Goal: Obtain resource: Obtain resource

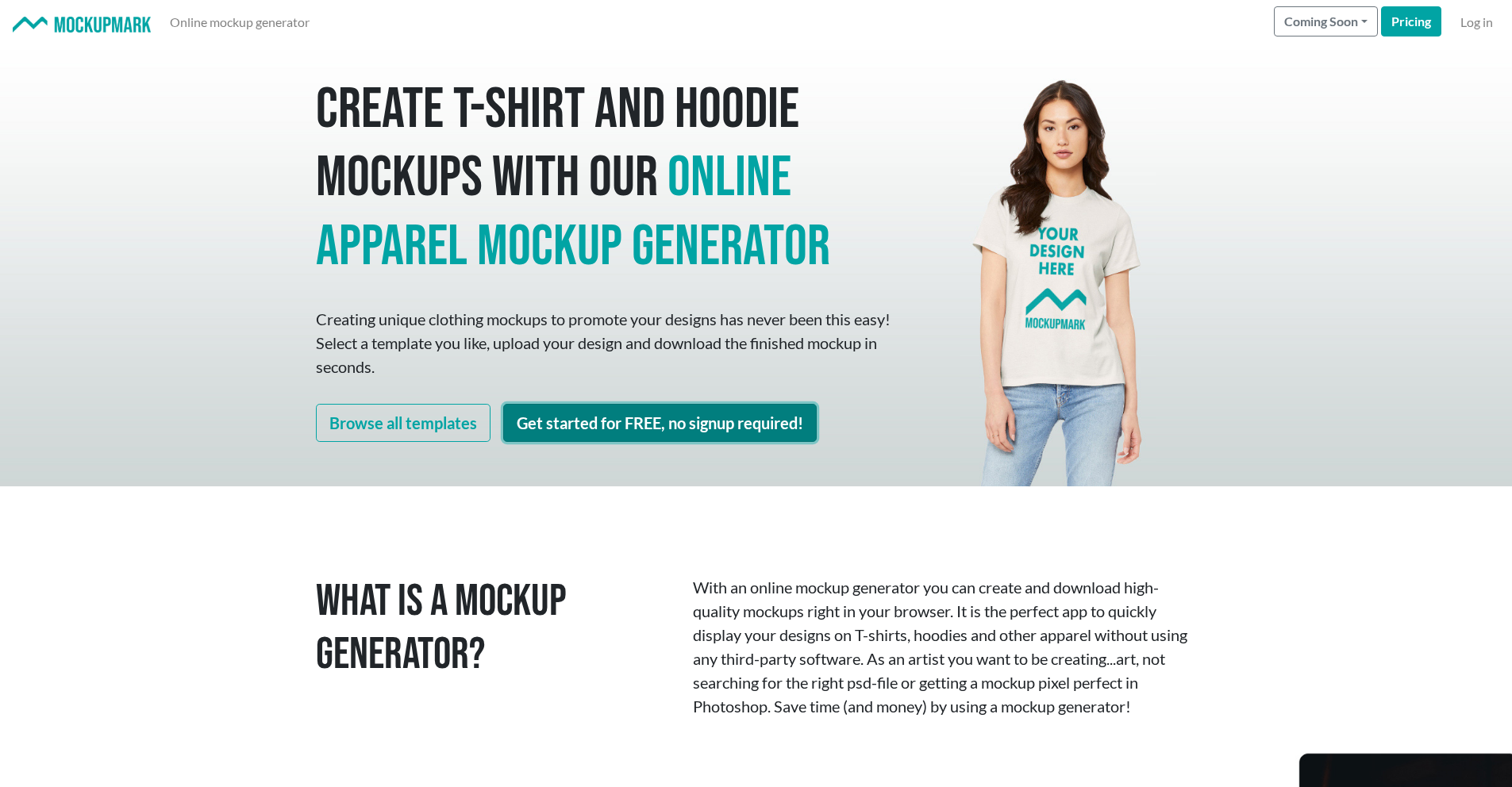
click at [555, 432] on link "Get started for FREE, no signup required!" at bounding box center [660, 422] width 313 height 38
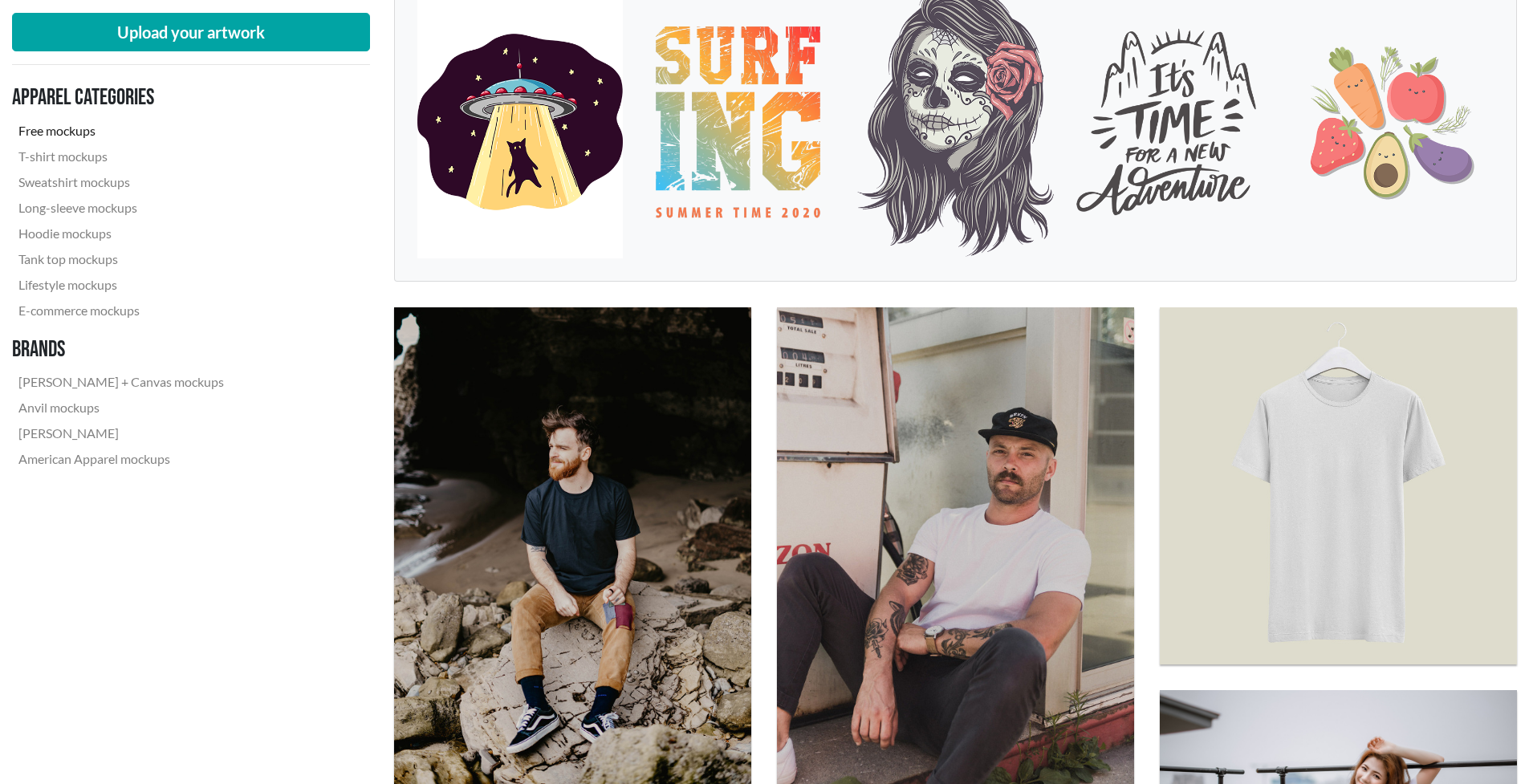
scroll to position [334, 0]
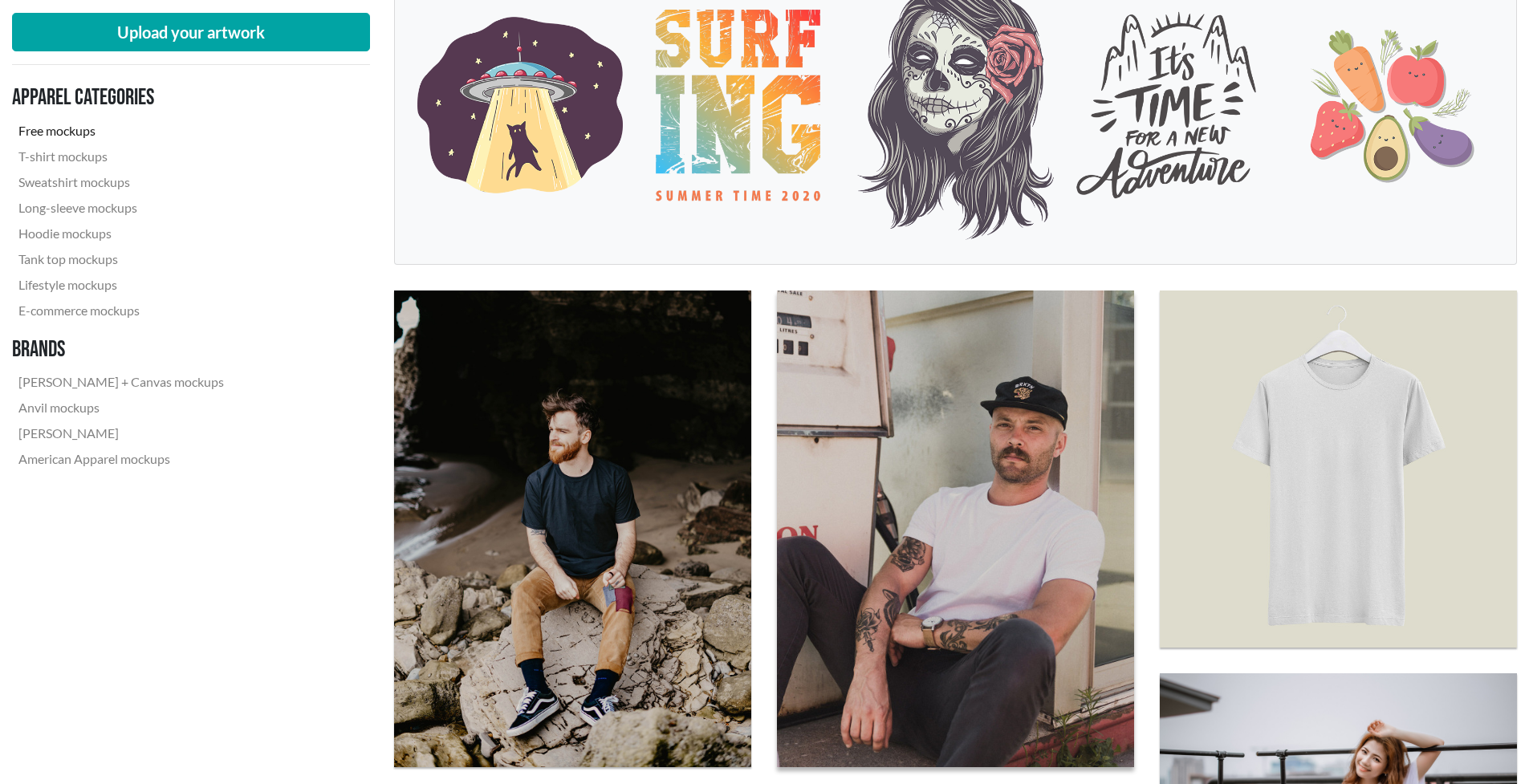
click at [846, 458] on img at bounding box center [955, 529] width 393 height 523
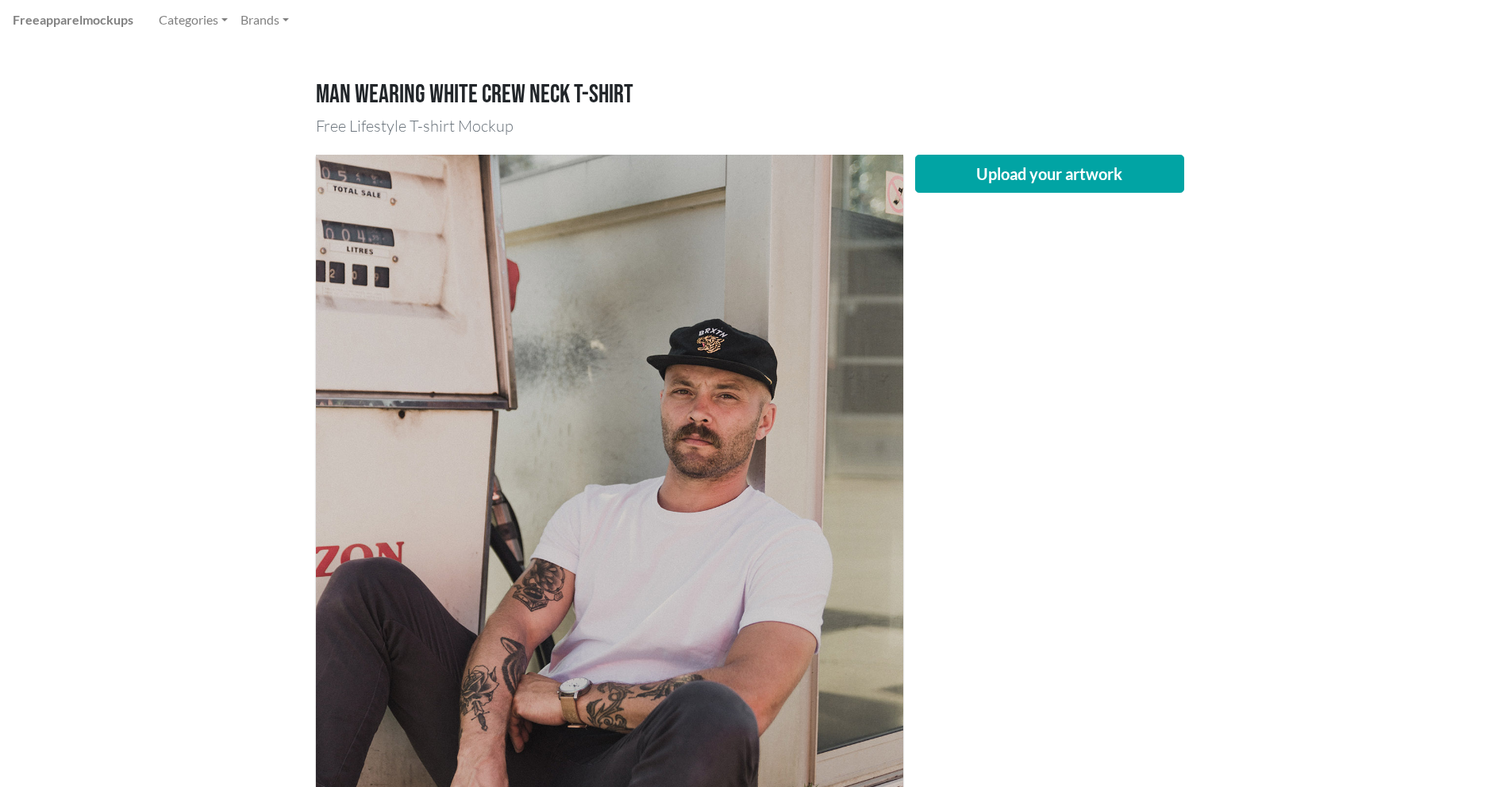
scroll to position [87, 0]
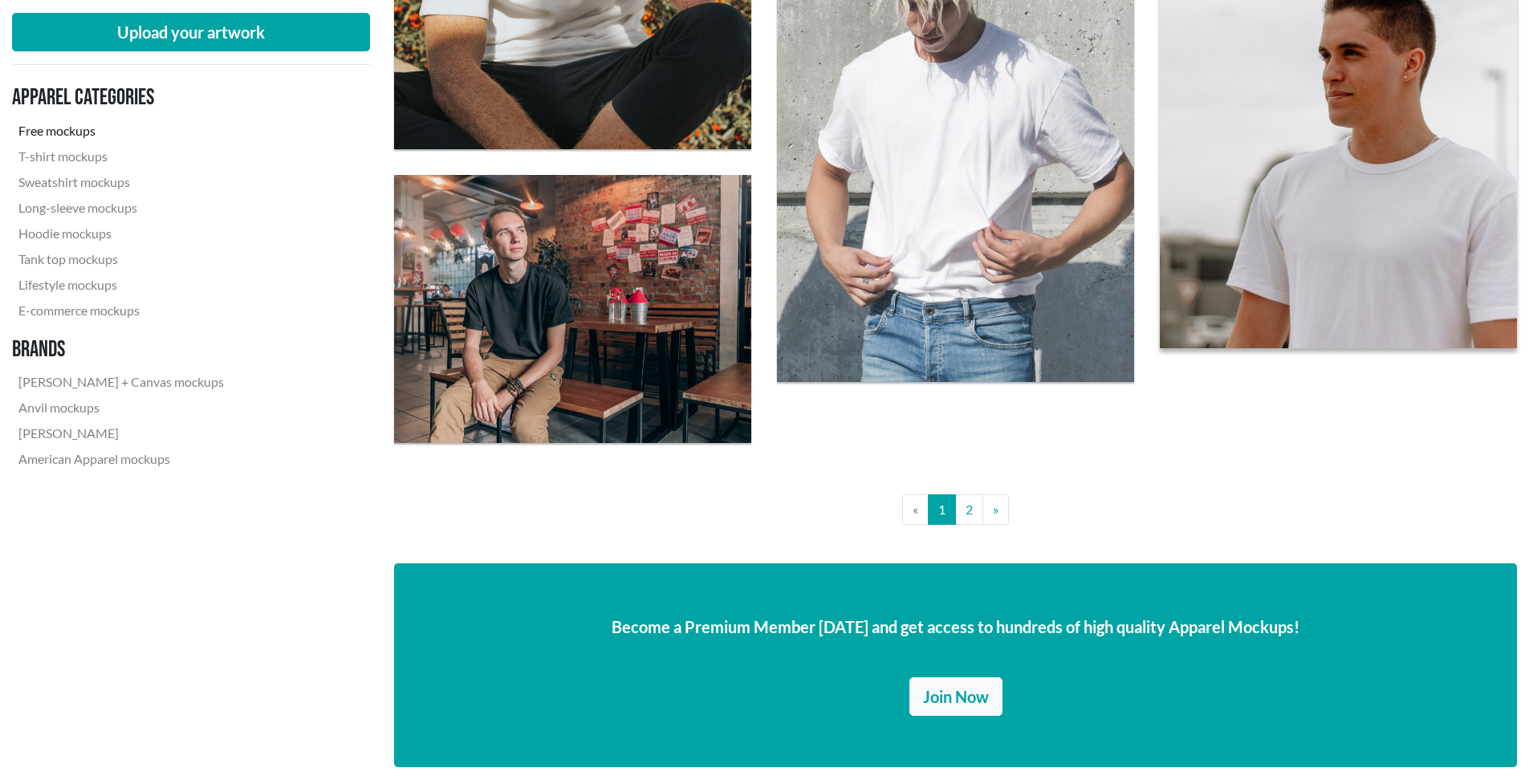
scroll to position [3861, 0]
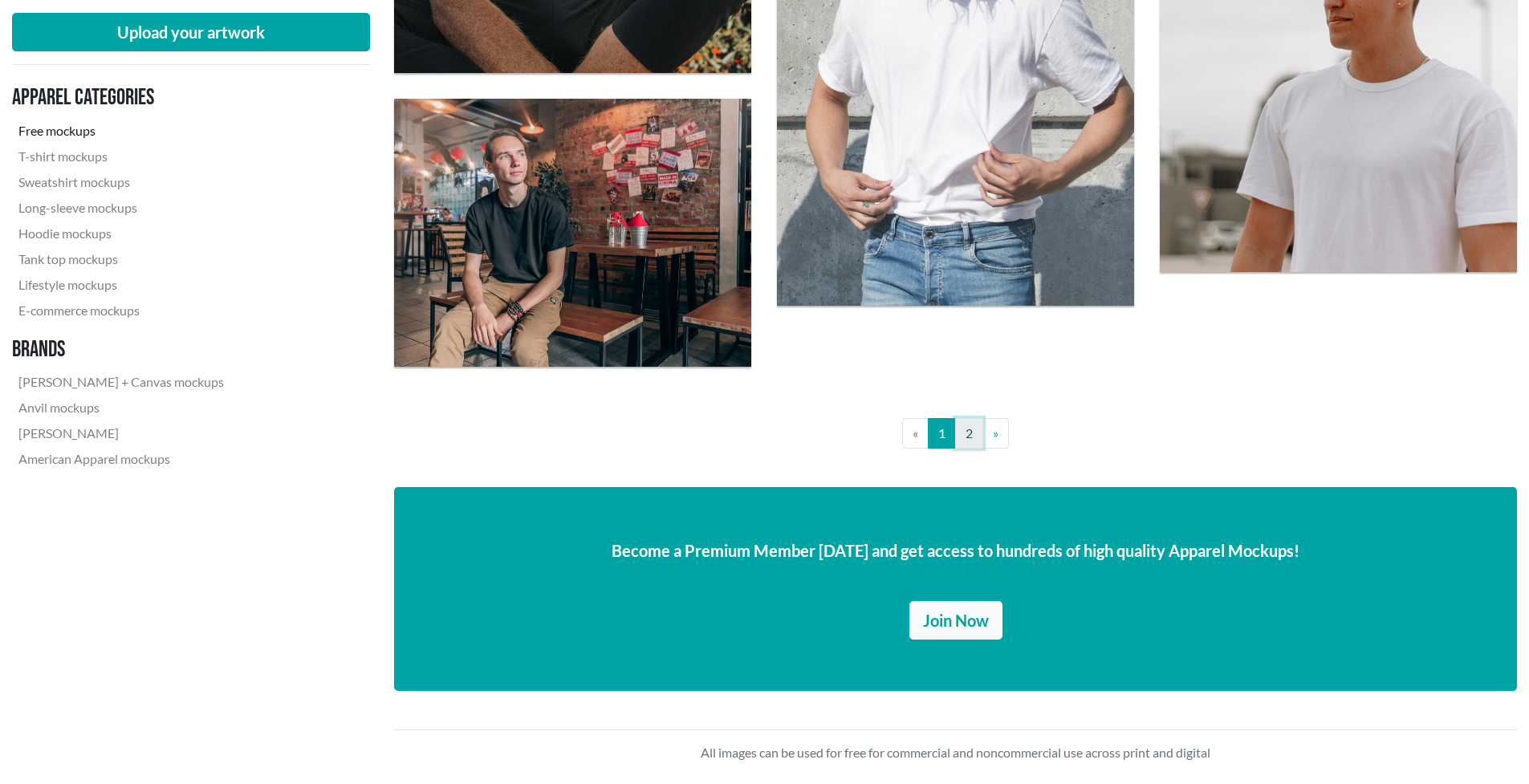
click at [960, 433] on link "2" at bounding box center [969, 433] width 28 height 31
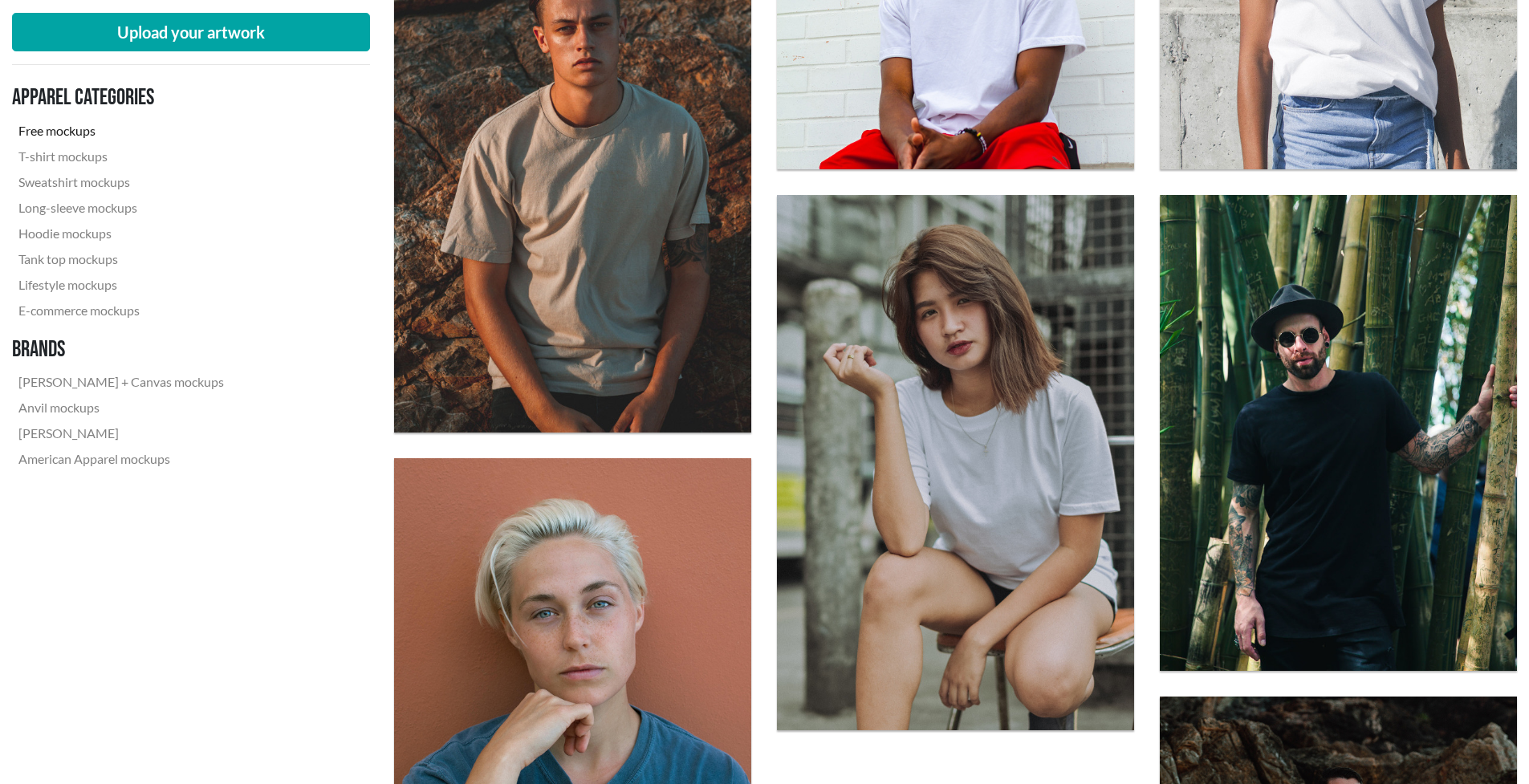
scroll to position [1536, 0]
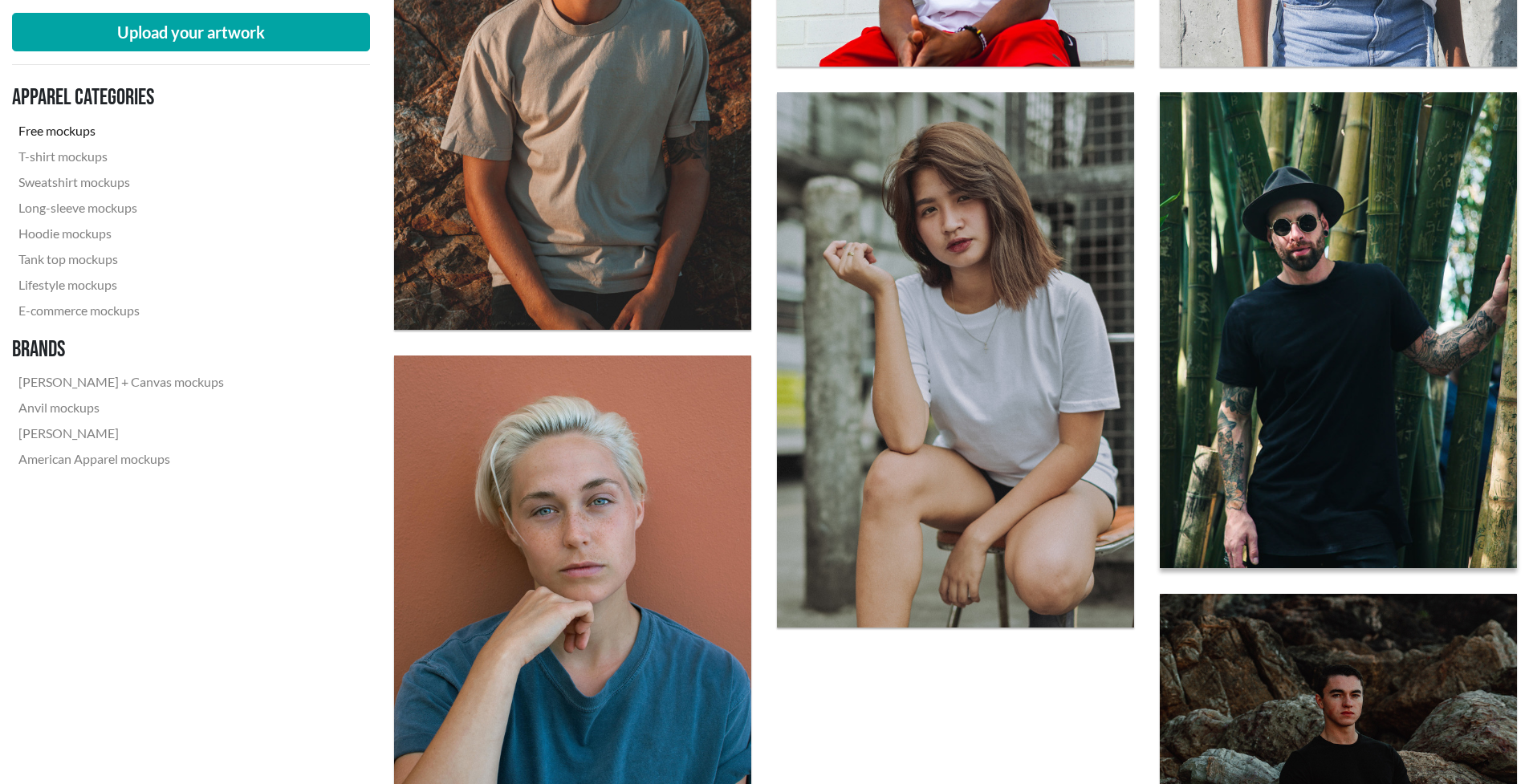
click at [1358, 340] on img at bounding box center [1339, 330] width 393 height 523
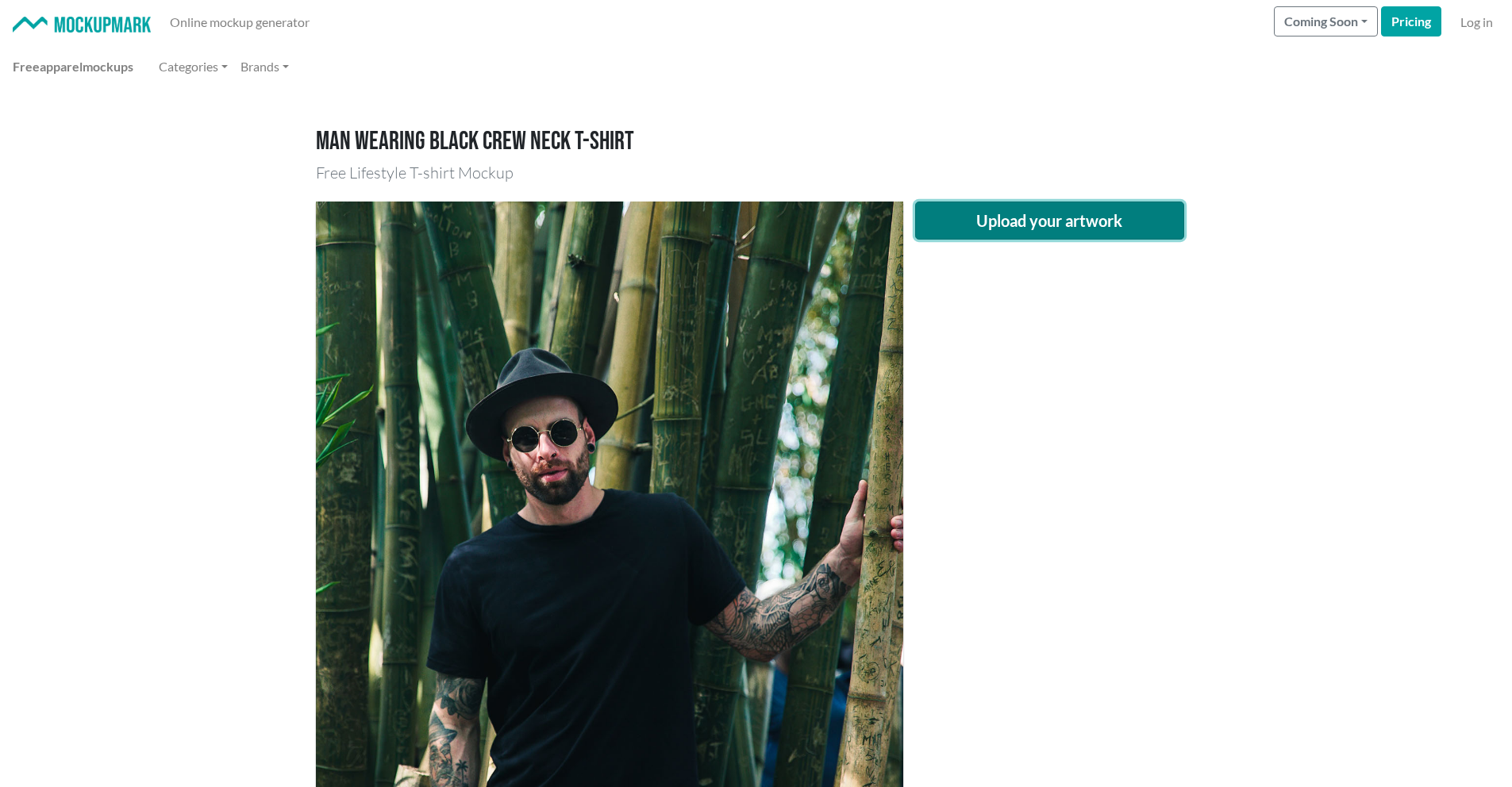
click at [1061, 214] on button "Upload your artwork" at bounding box center [1050, 220] width 270 height 38
click at [994, 210] on button "Upload your artwork" at bounding box center [1050, 220] width 270 height 38
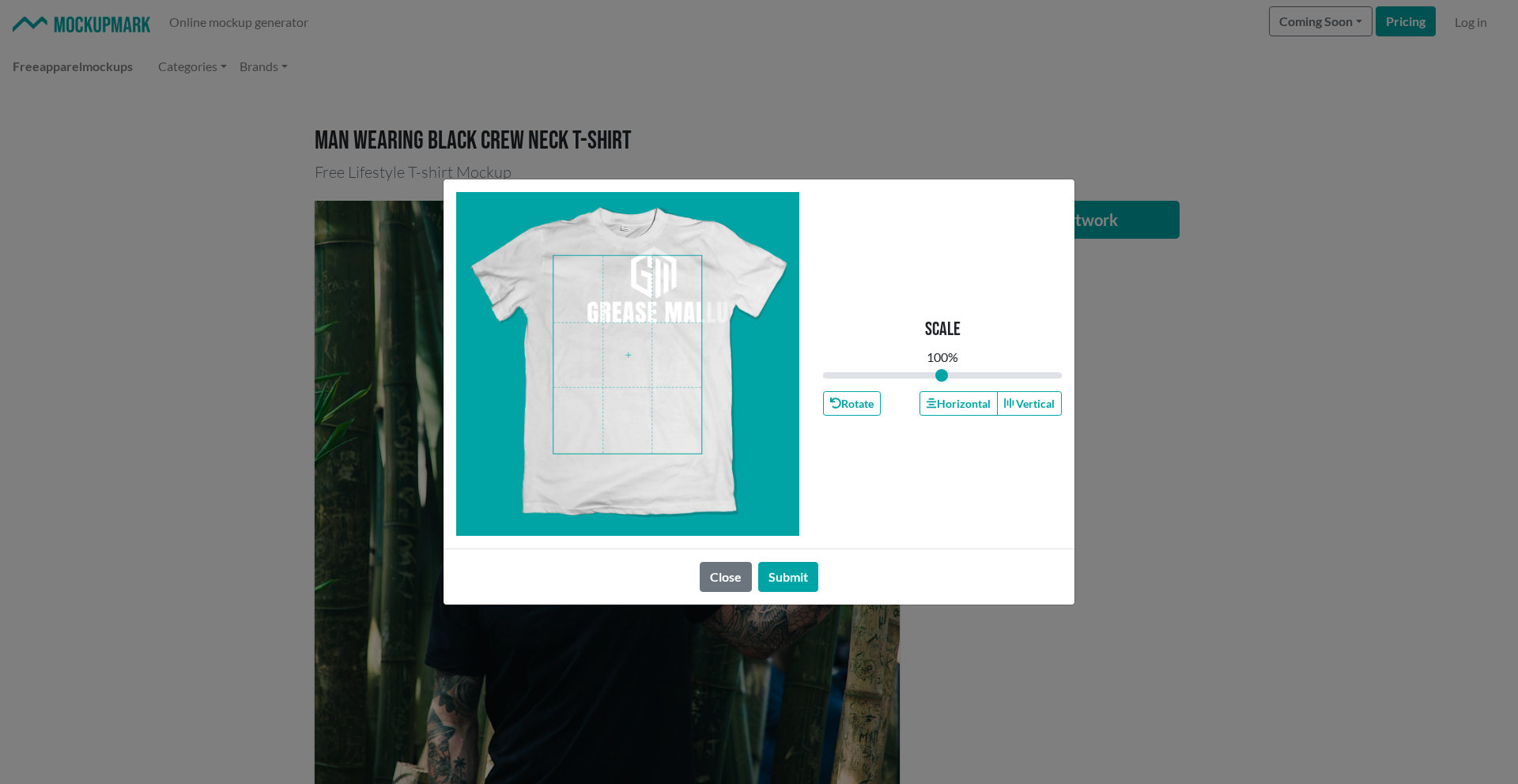
click at [580, 394] on span at bounding box center [626, 354] width 148 height 197
drag, startPoint x: 939, startPoint y: 370, endPoint x: 851, endPoint y: 377, distance: 88.3
click at [851, 377] on input "range" at bounding box center [942, 375] width 238 height 17
click at [669, 276] on span at bounding box center [626, 354] width 148 height 197
drag, startPoint x: 869, startPoint y: 375, endPoint x: 862, endPoint y: 360, distance: 16.6
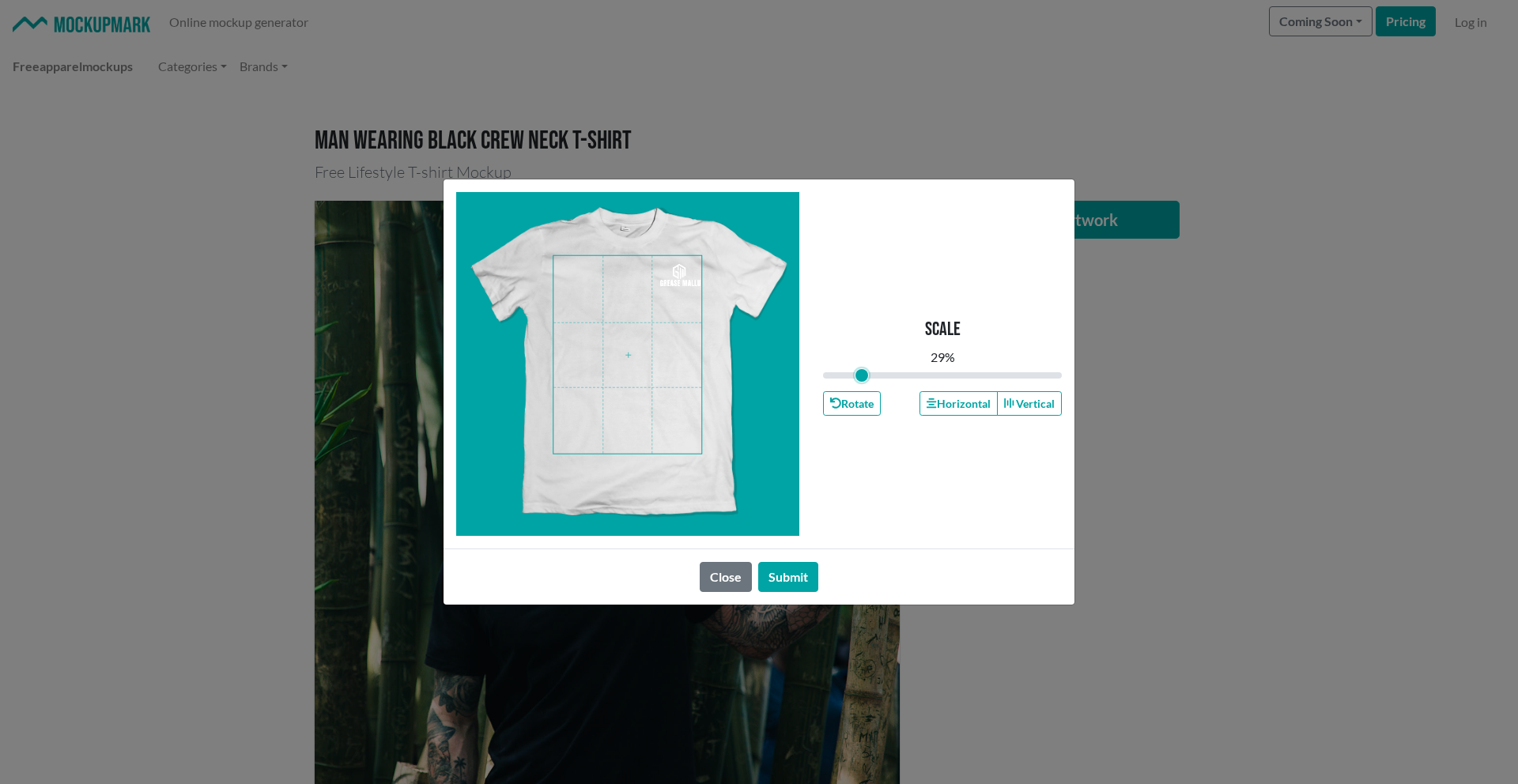
type input "0.29"
click at [862, 367] on input "range" at bounding box center [942, 375] width 238 height 17
click at [783, 571] on button "Submit" at bounding box center [789, 577] width 61 height 30
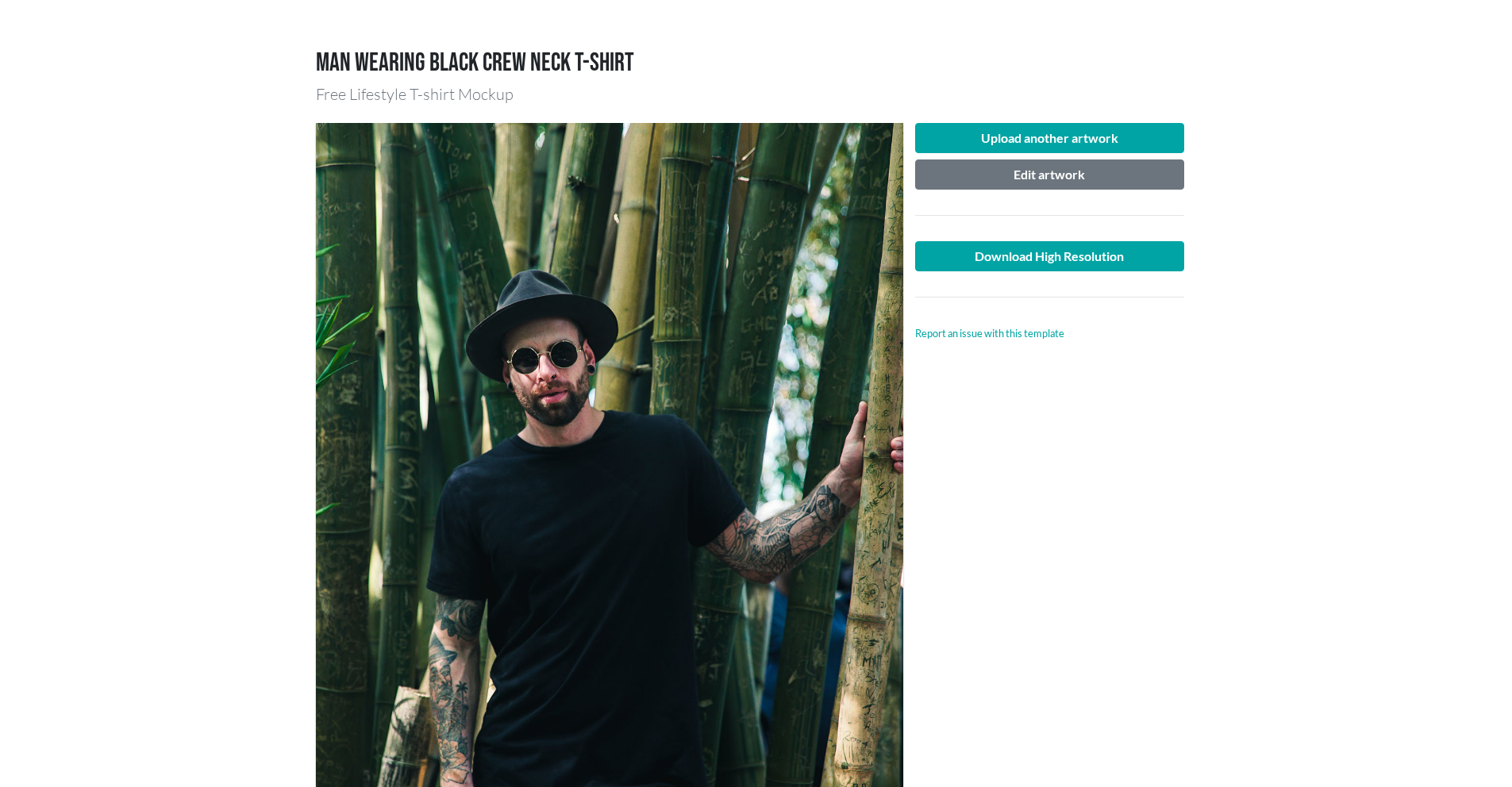
scroll to position [70, 0]
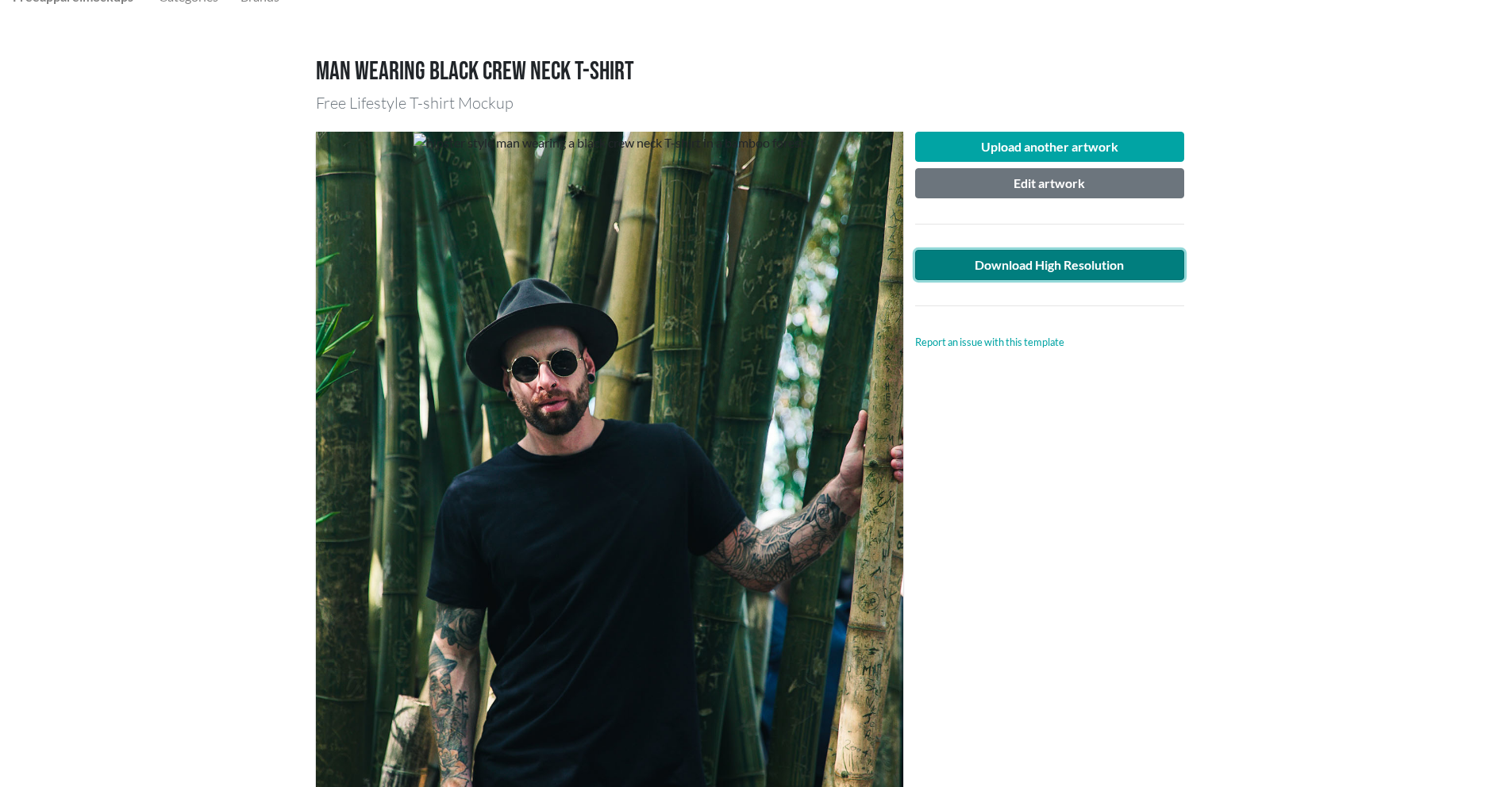
click at [1097, 257] on link "Download High Resolution" at bounding box center [1050, 265] width 270 height 30
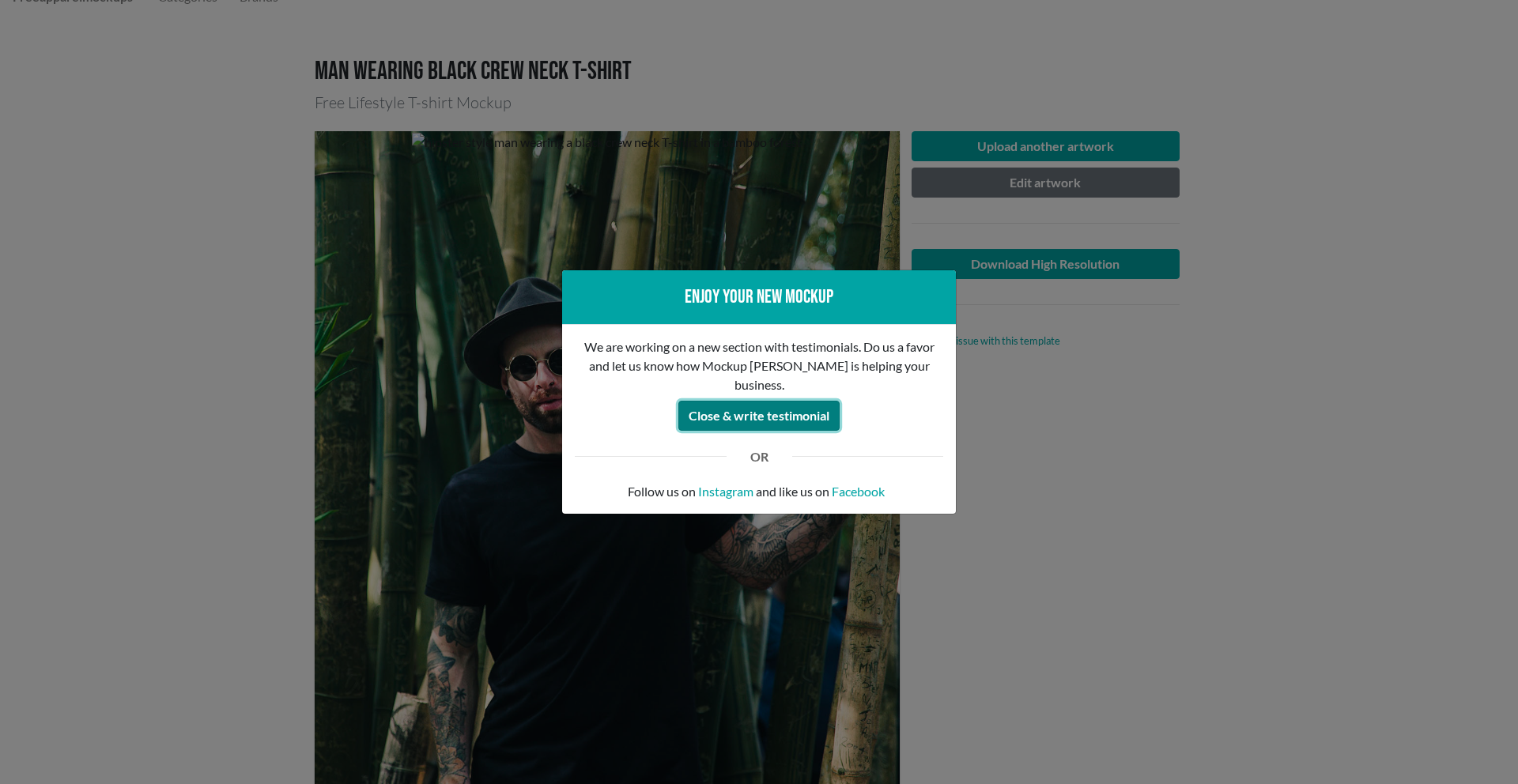
click at [816, 408] on button "Close & write testimonial" at bounding box center [759, 415] width 161 height 30
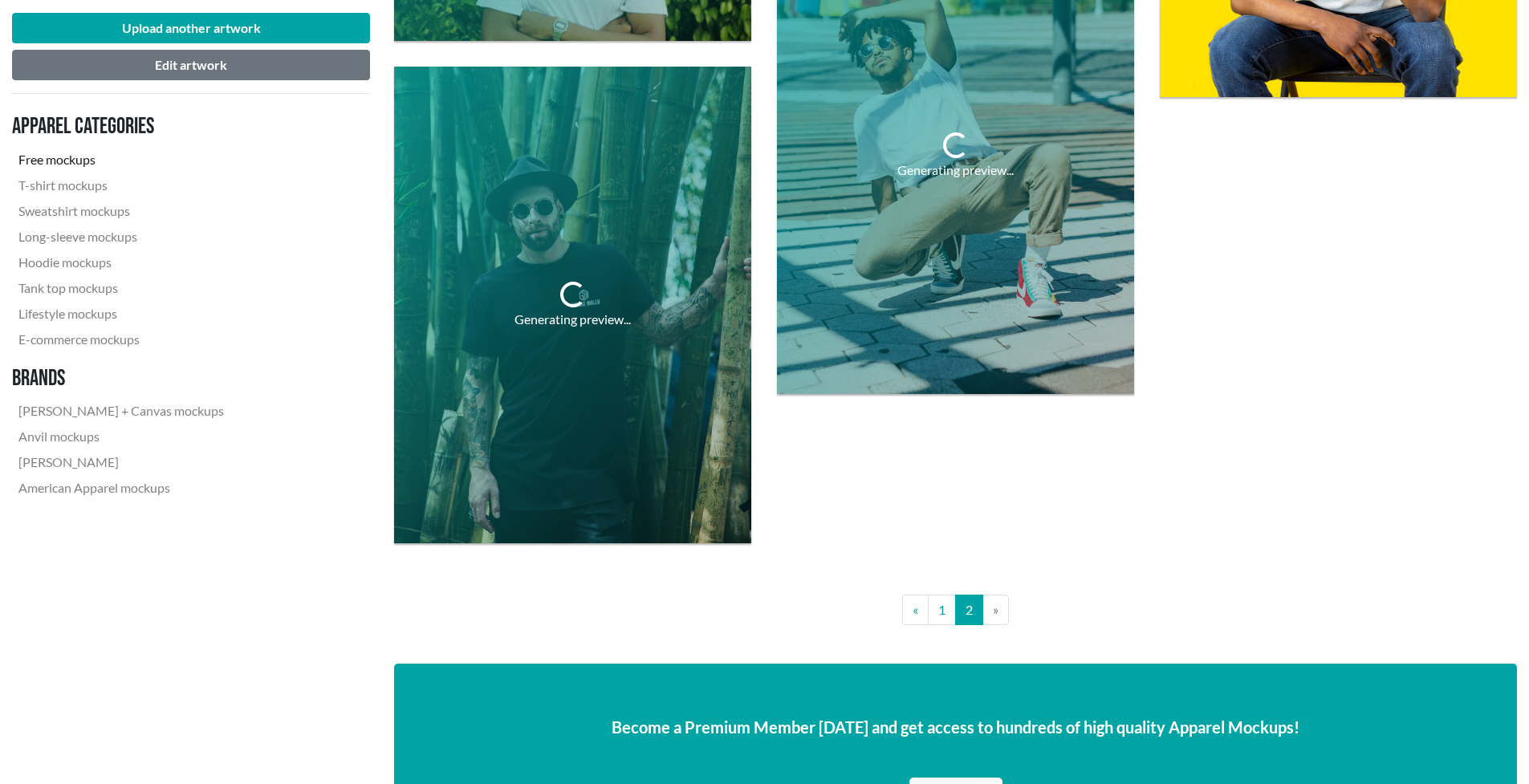
scroll to position [1990, 0]
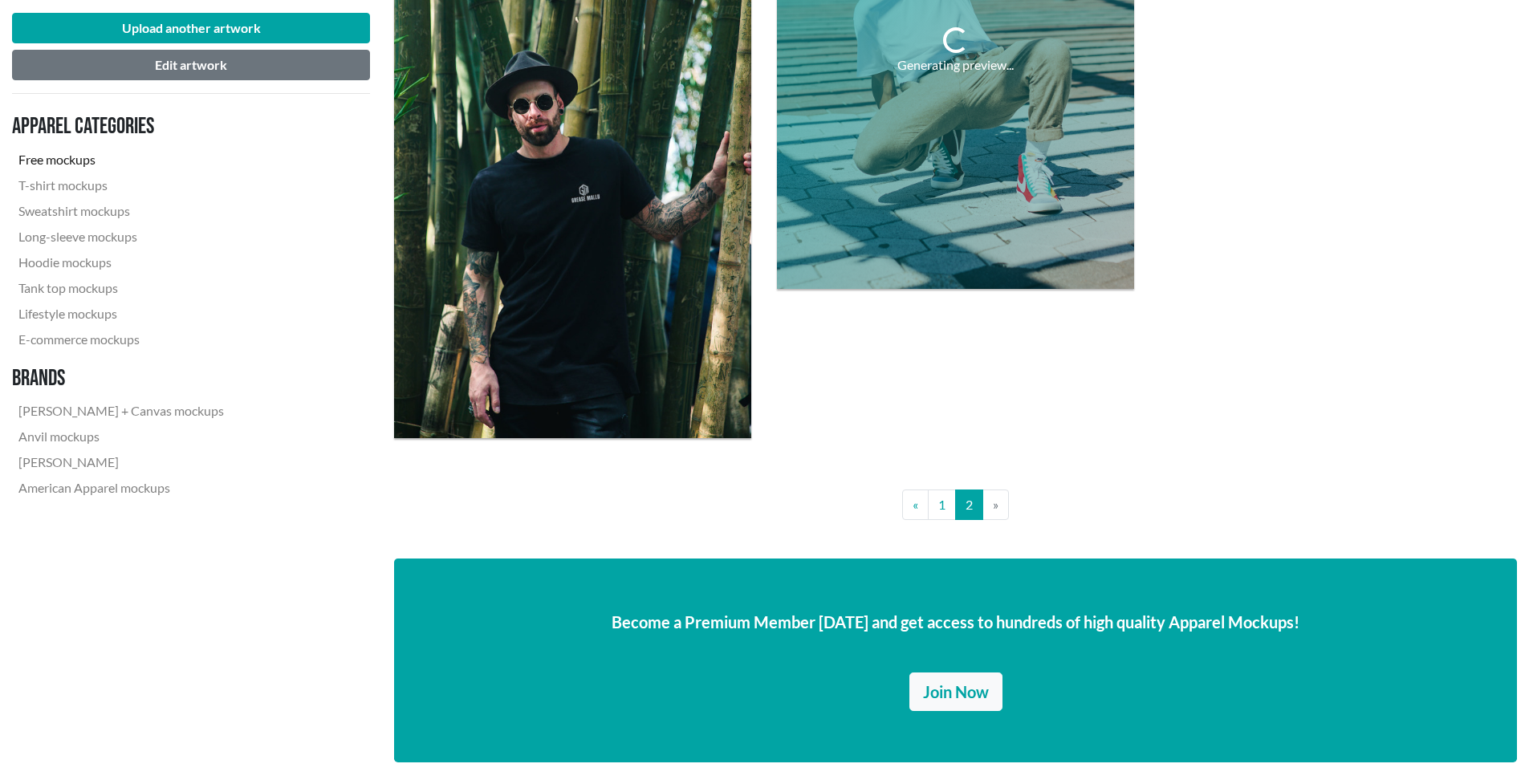
click at [994, 502] on li "» Next" at bounding box center [996, 505] width 26 height 31
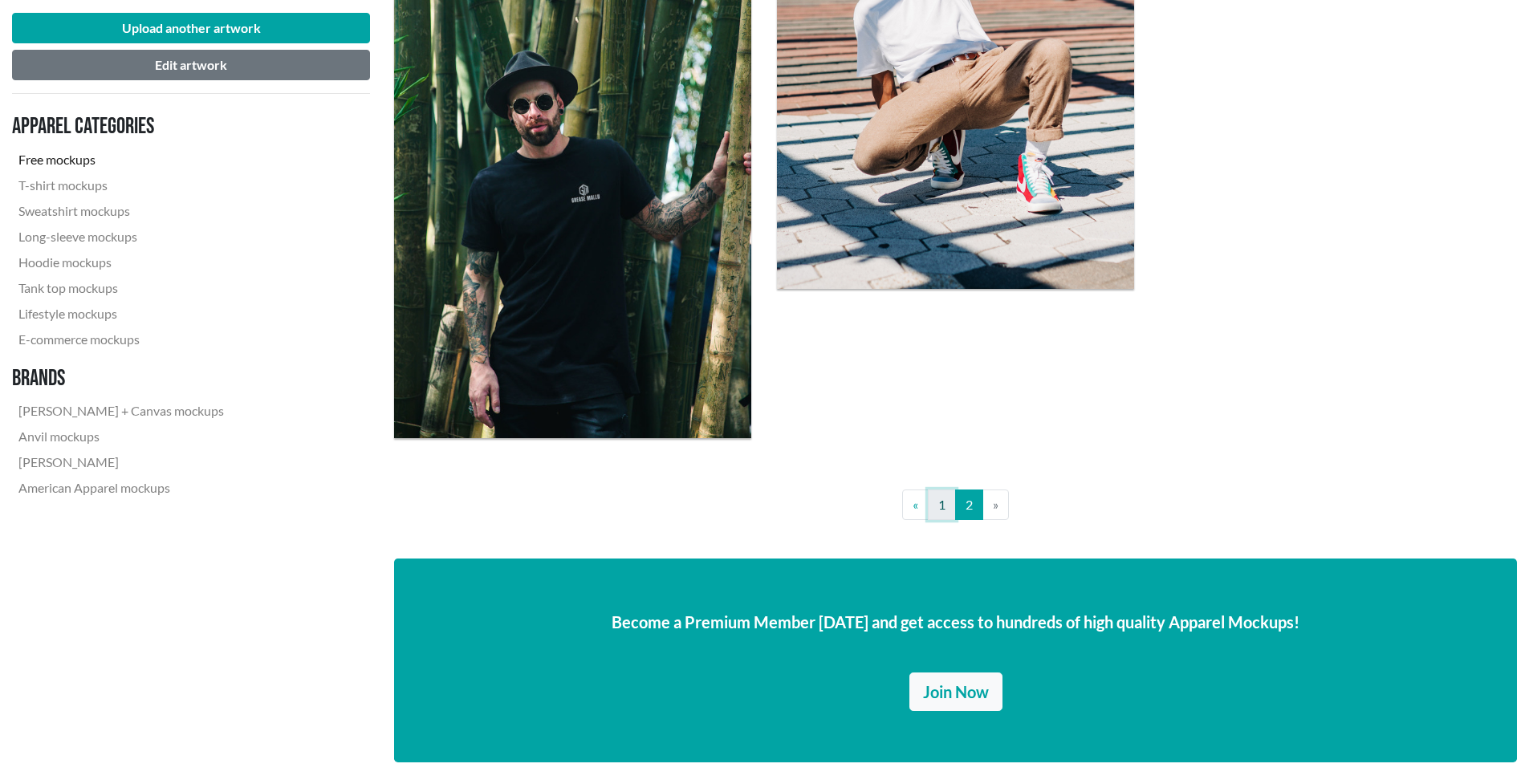
click at [947, 507] on link "1" at bounding box center [941, 505] width 28 height 31
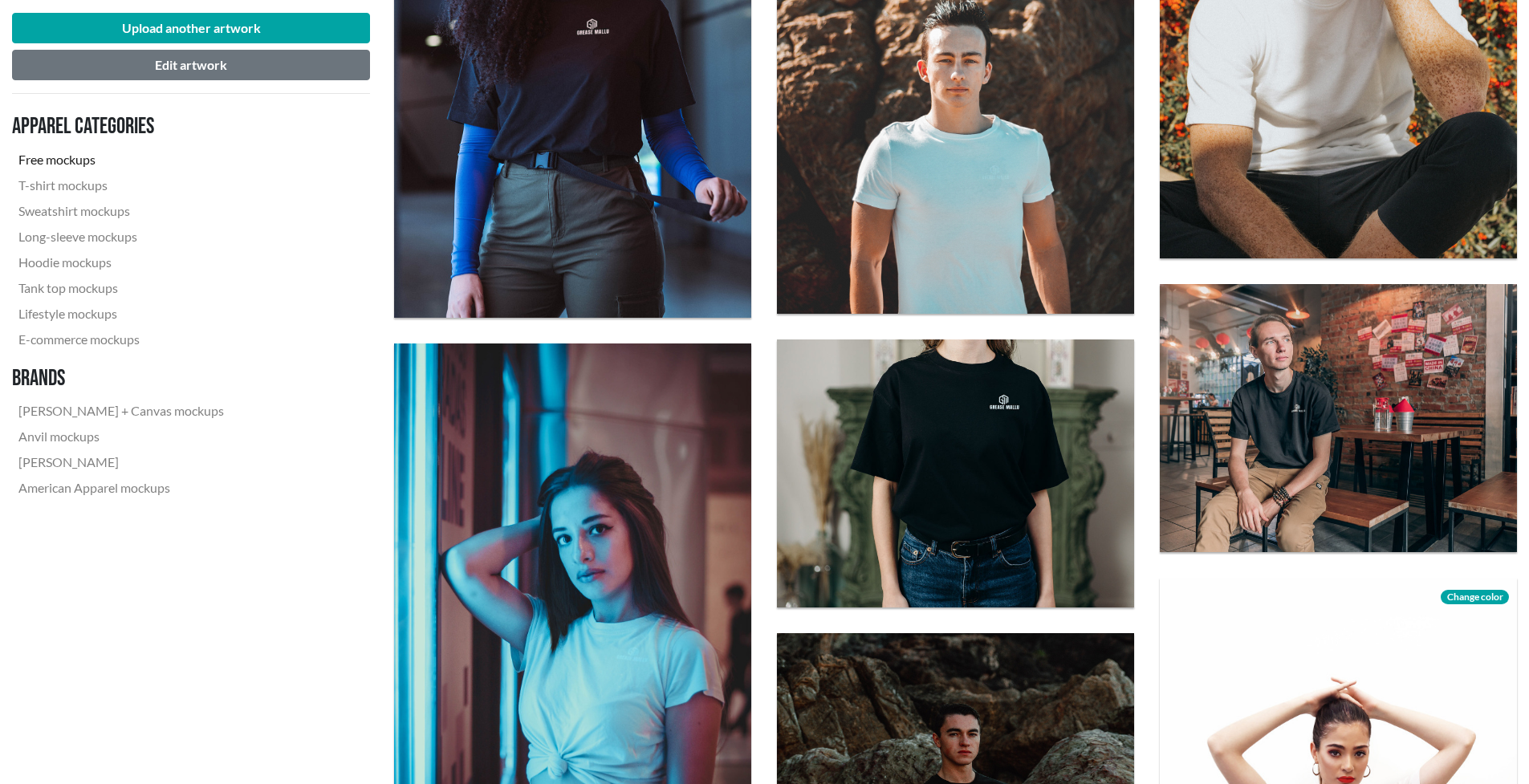
scroll to position [1863, 0]
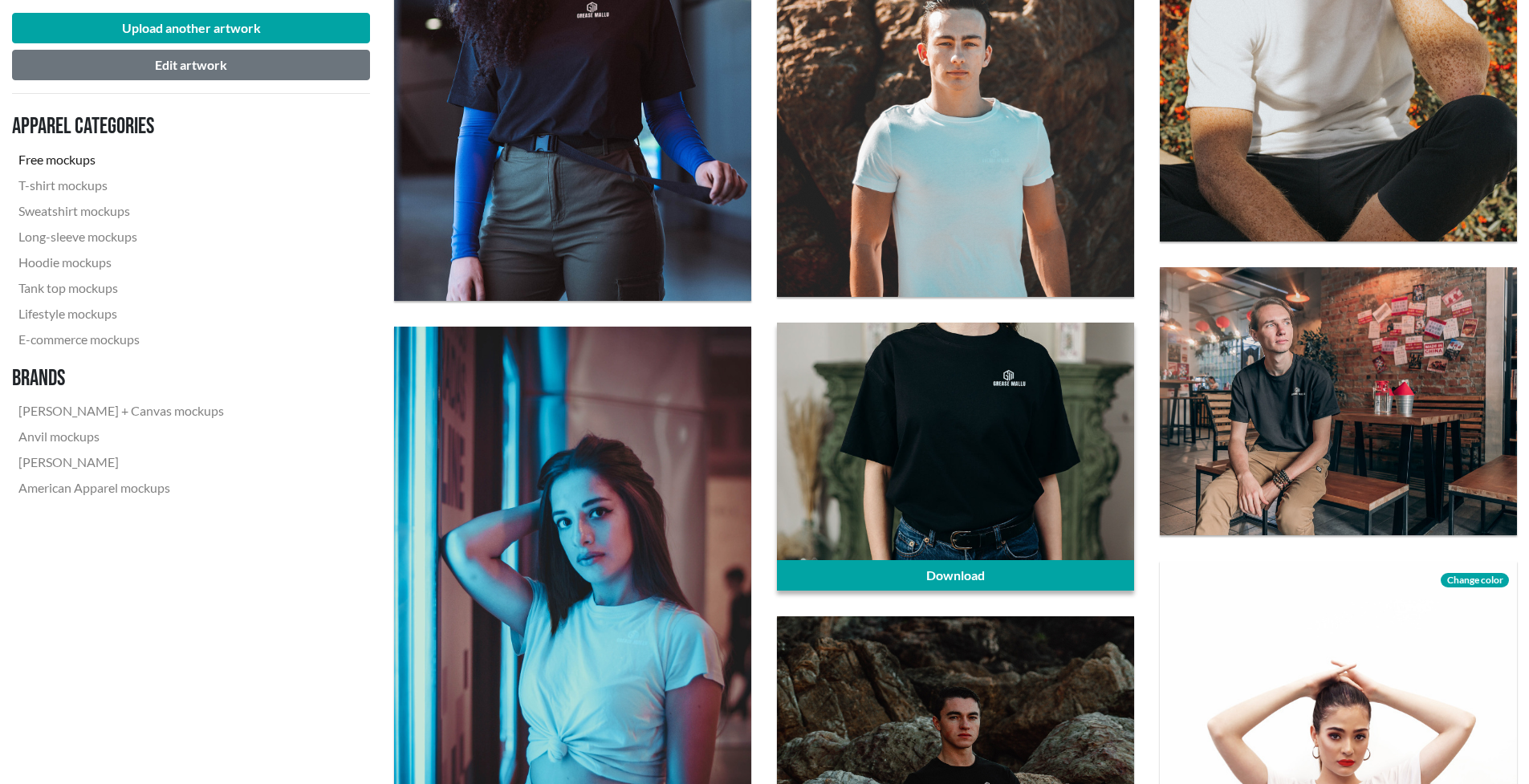
click at [956, 499] on div at bounding box center [955, 457] width 358 height 268
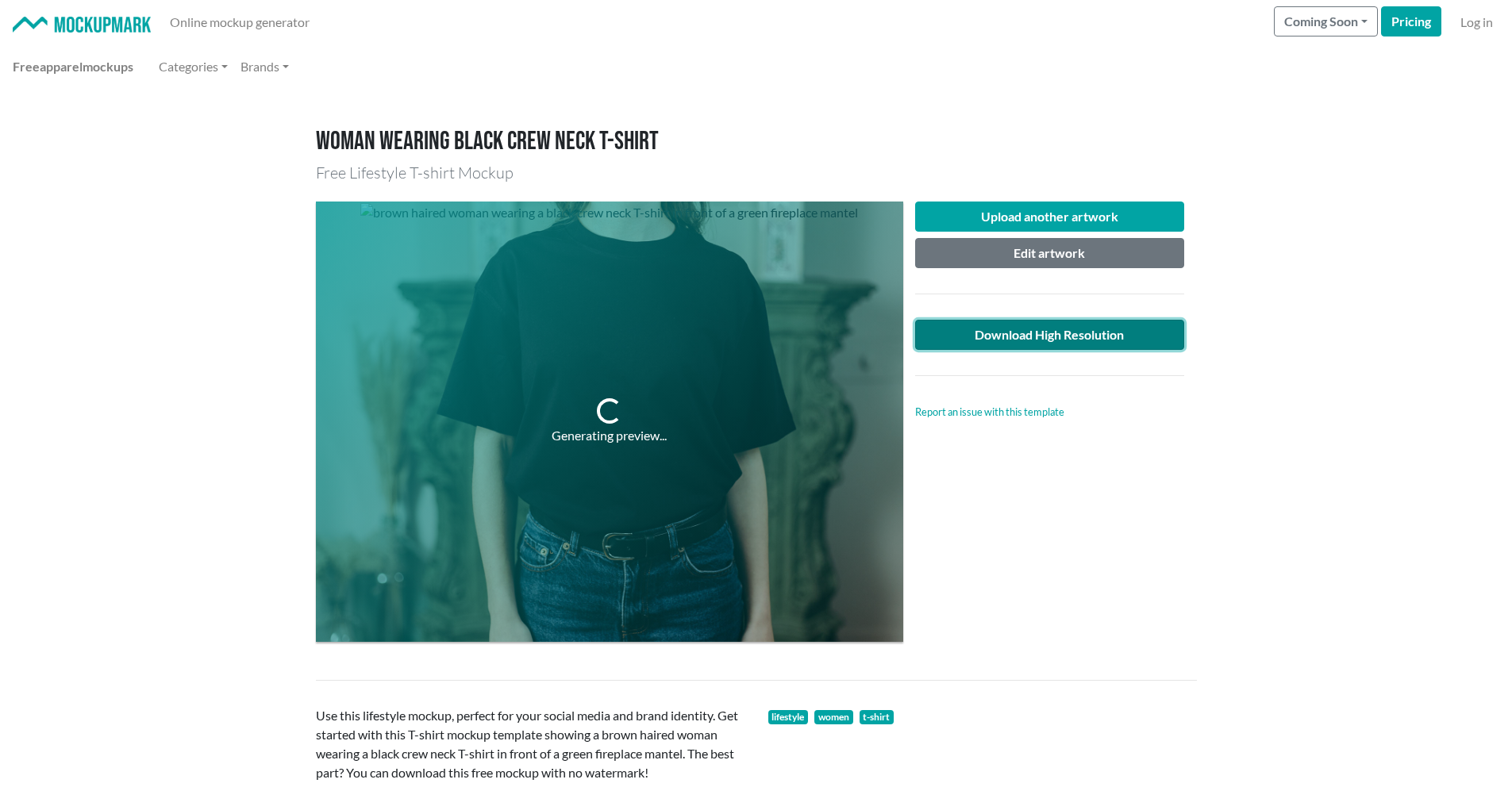
click at [1044, 330] on link "Download High Resolution" at bounding box center [1050, 334] width 270 height 30
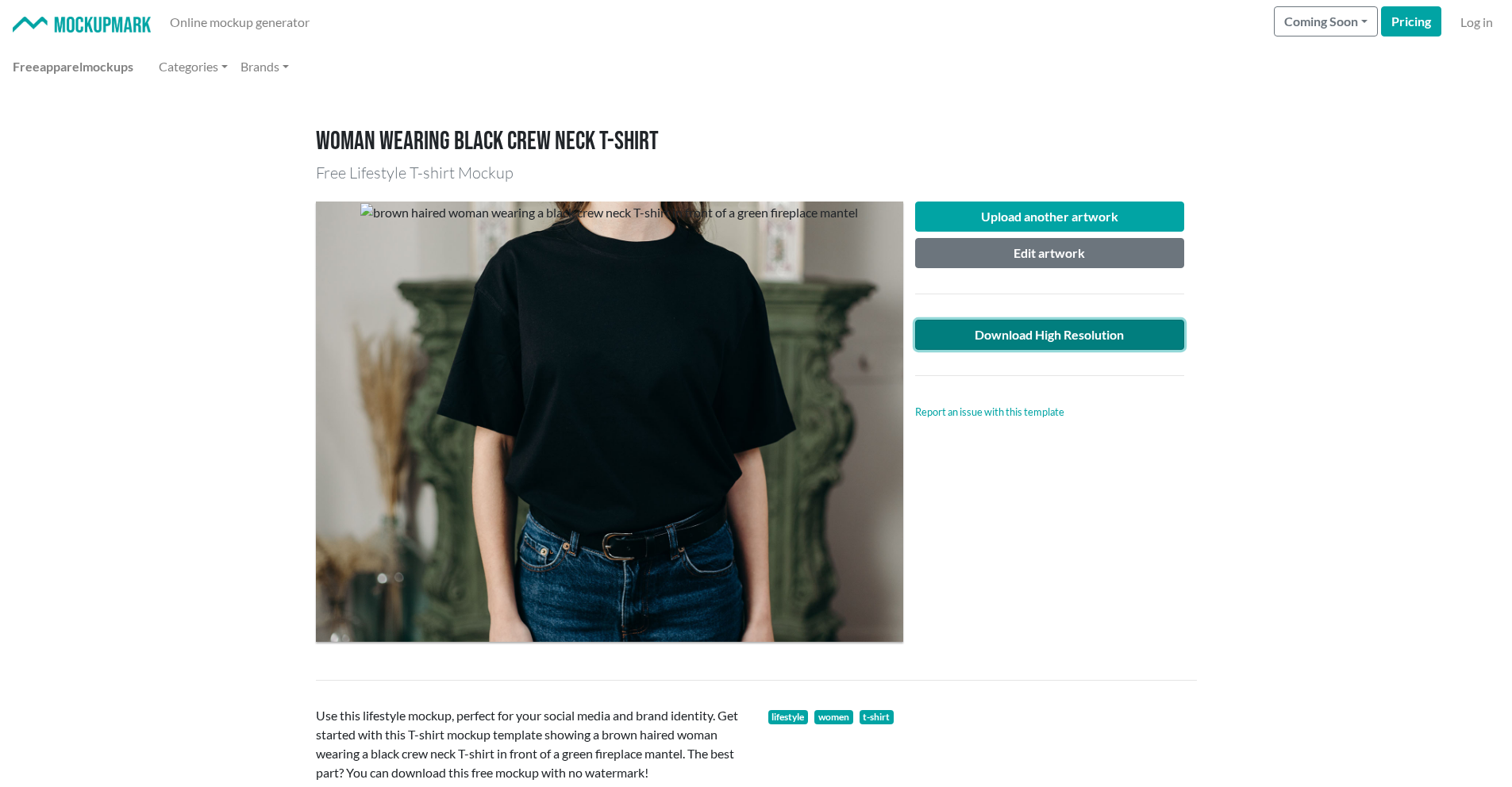
click at [1023, 333] on link "Download High Resolution" at bounding box center [1050, 334] width 270 height 30
